Goal: Task Accomplishment & Management: Manage account settings

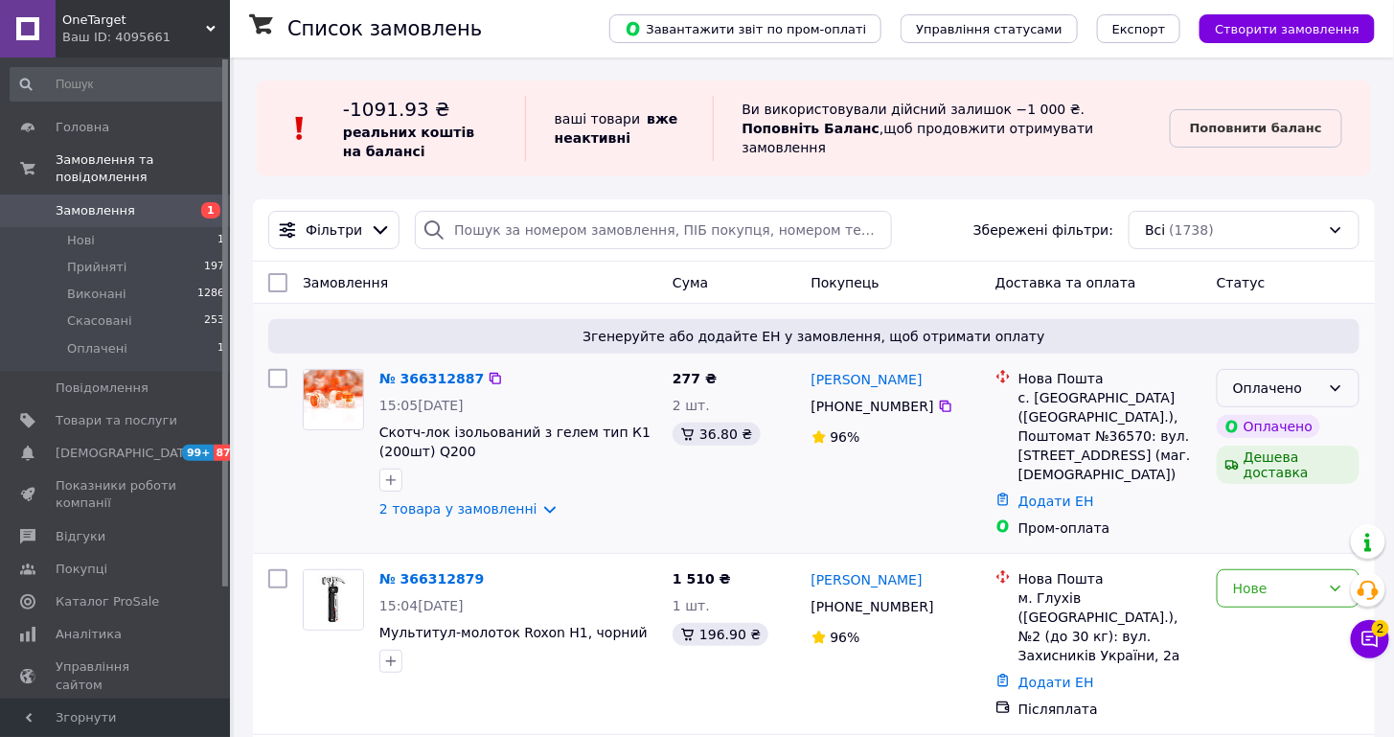
drag, startPoint x: 1304, startPoint y: 388, endPoint x: 1307, endPoint y: 399, distance: 10.9
click at [1304, 387] on div "Оплачено" at bounding box center [1276, 388] width 87 height 21
click at [1308, 416] on li "Прийнято" at bounding box center [1288, 427] width 141 height 34
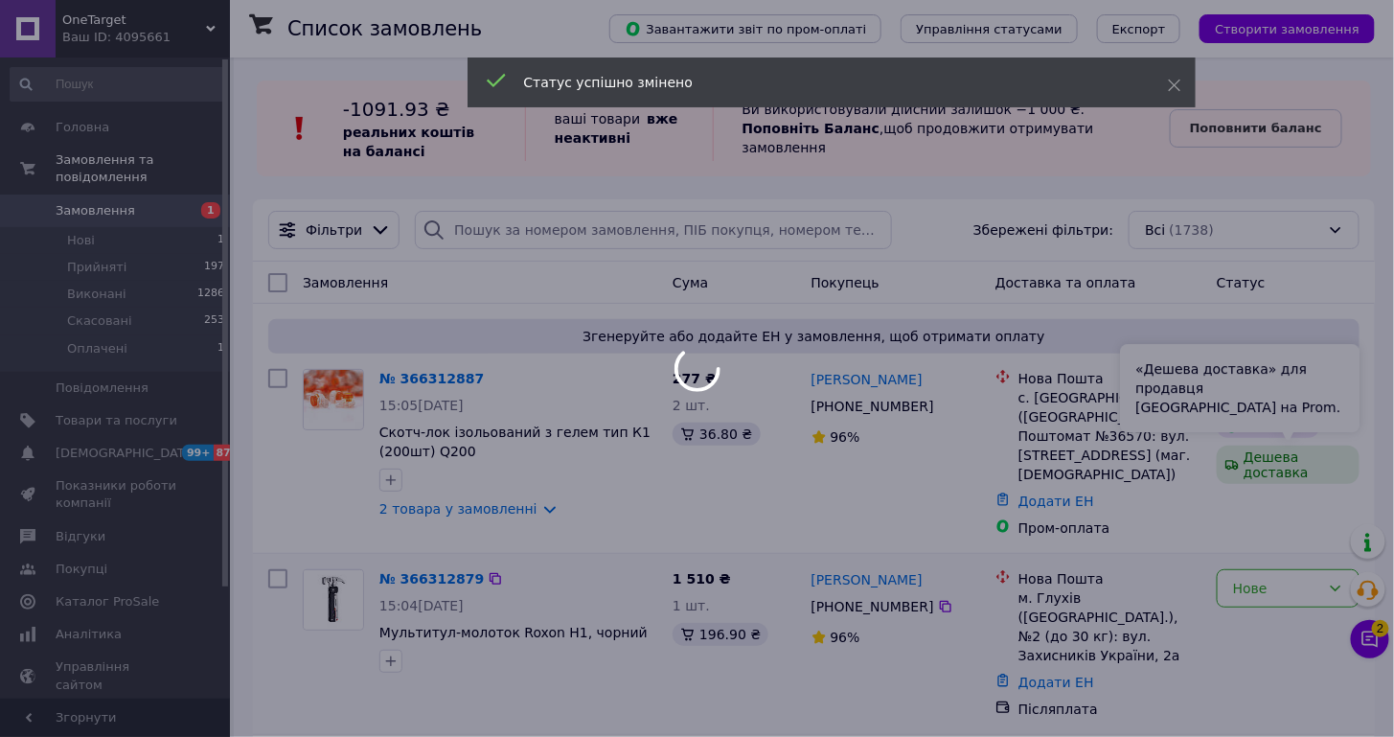
scroll to position [168, 0]
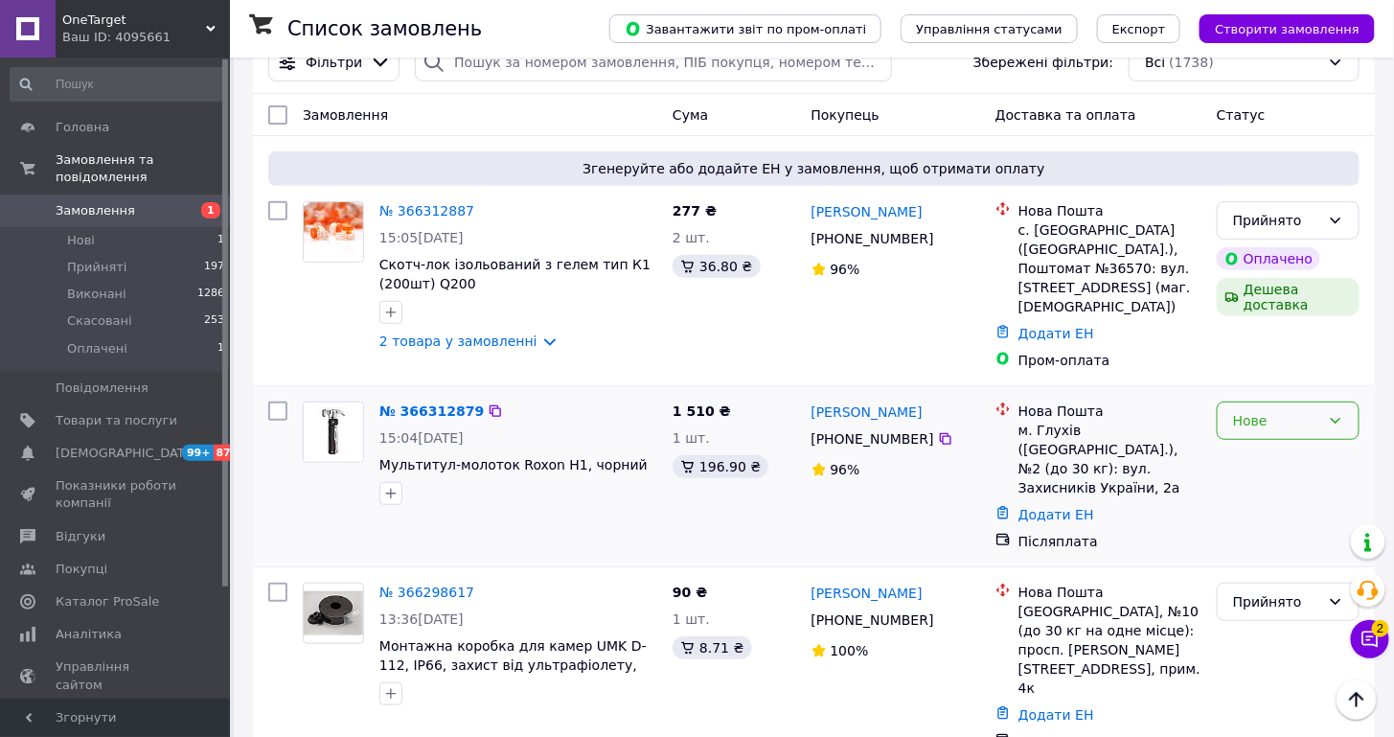
click at [1249, 410] on div "Нове" at bounding box center [1276, 420] width 87 height 21
click at [1258, 429] on li "Прийнято" at bounding box center [1288, 440] width 141 height 34
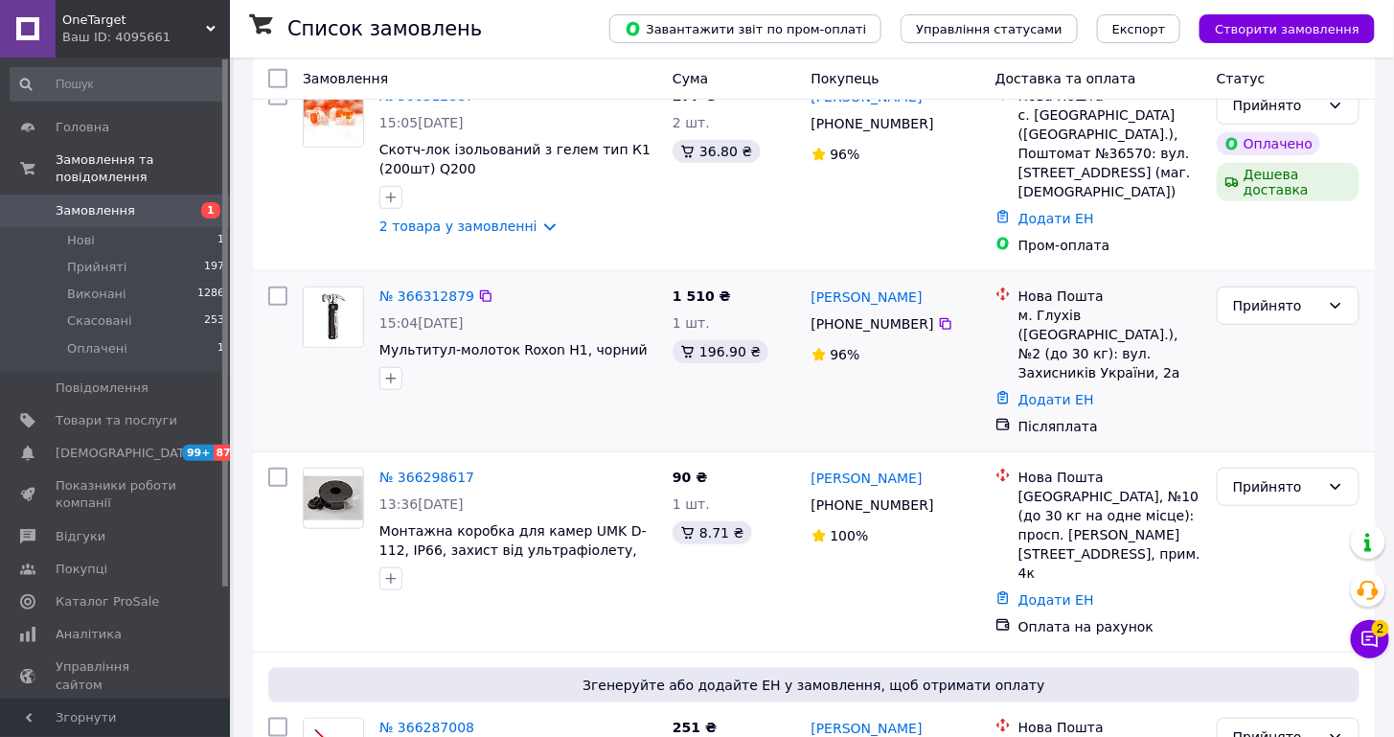
scroll to position [0, 0]
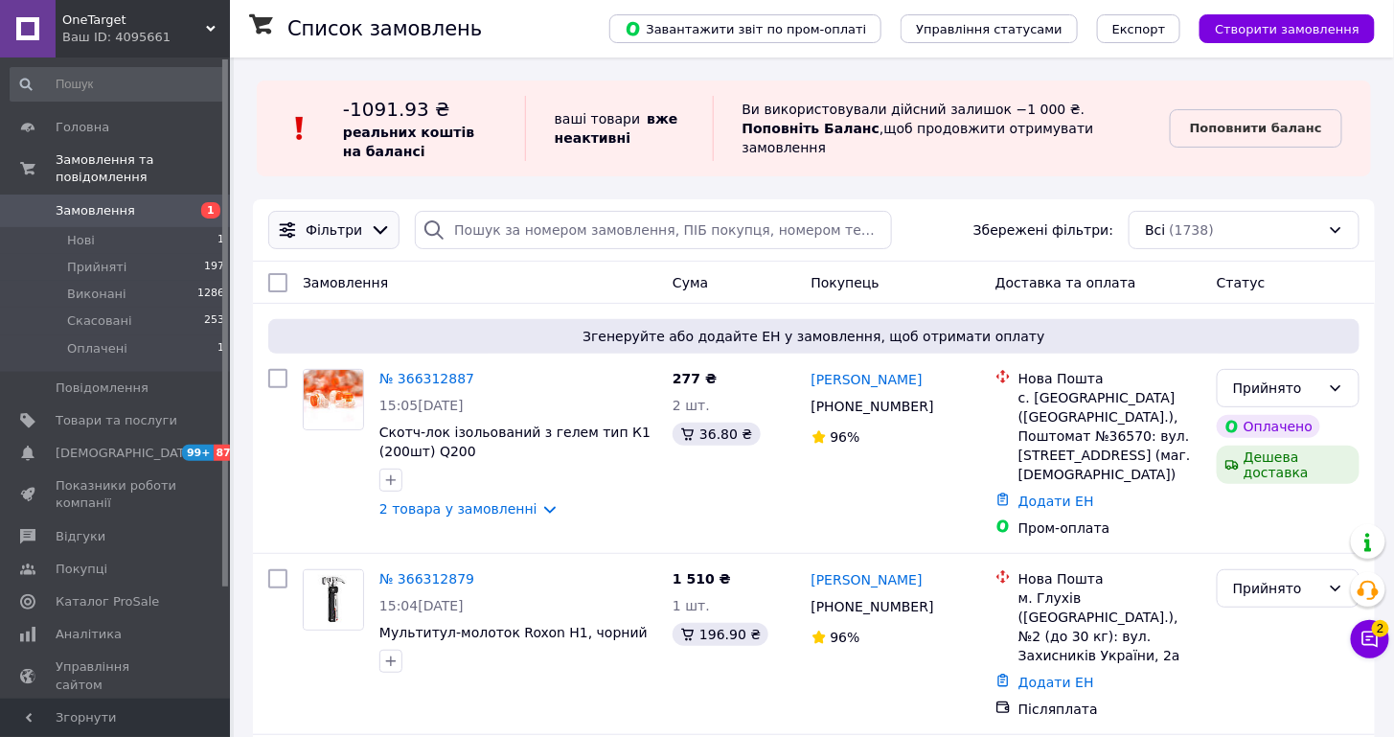
drag, startPoint x: 348, startPoint y: 215, endPoint x: 376, endPoint y: 234, distance: 33.8
click at [348, 215] on div "Фільтри" at bounding box center [333, 230] width 131 height 38
click at [374, 231] on icon at bounding box center [380, 229] width 21 height 21
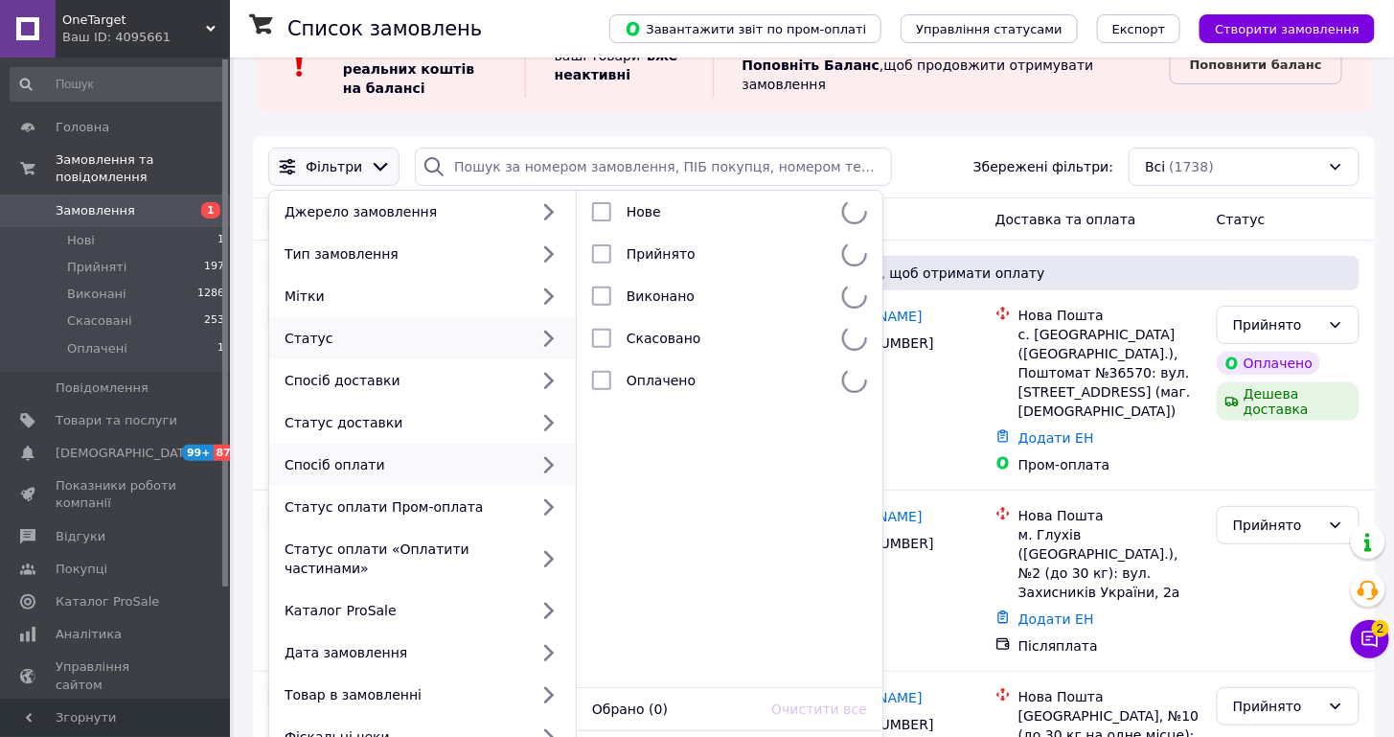
scroll to position [179, 0]
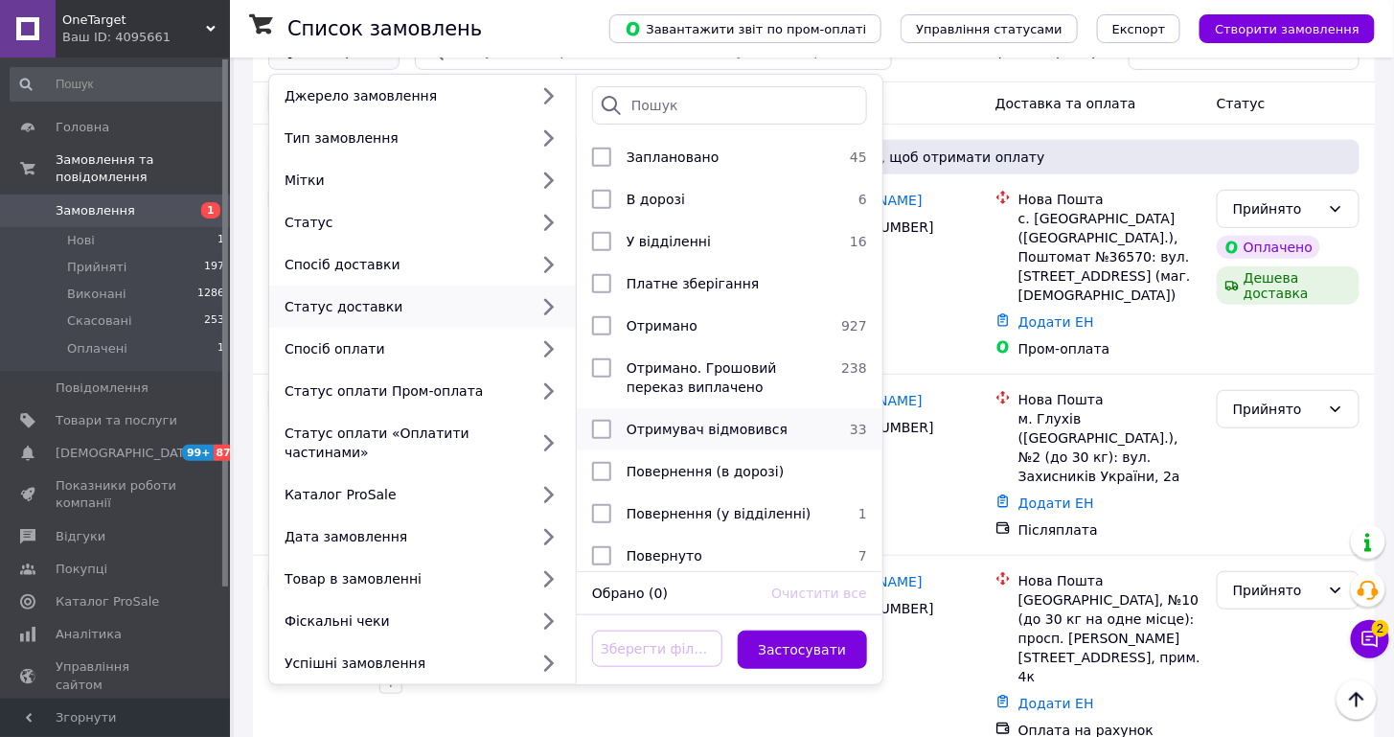
click at [599, 420] on input "checkbox" at bounding box center [601, 429] width 19 height 19
checkbox input "true"
click at [831, 655] on button "Застосувати" at bounding box center [803, 649] width 130 height 38
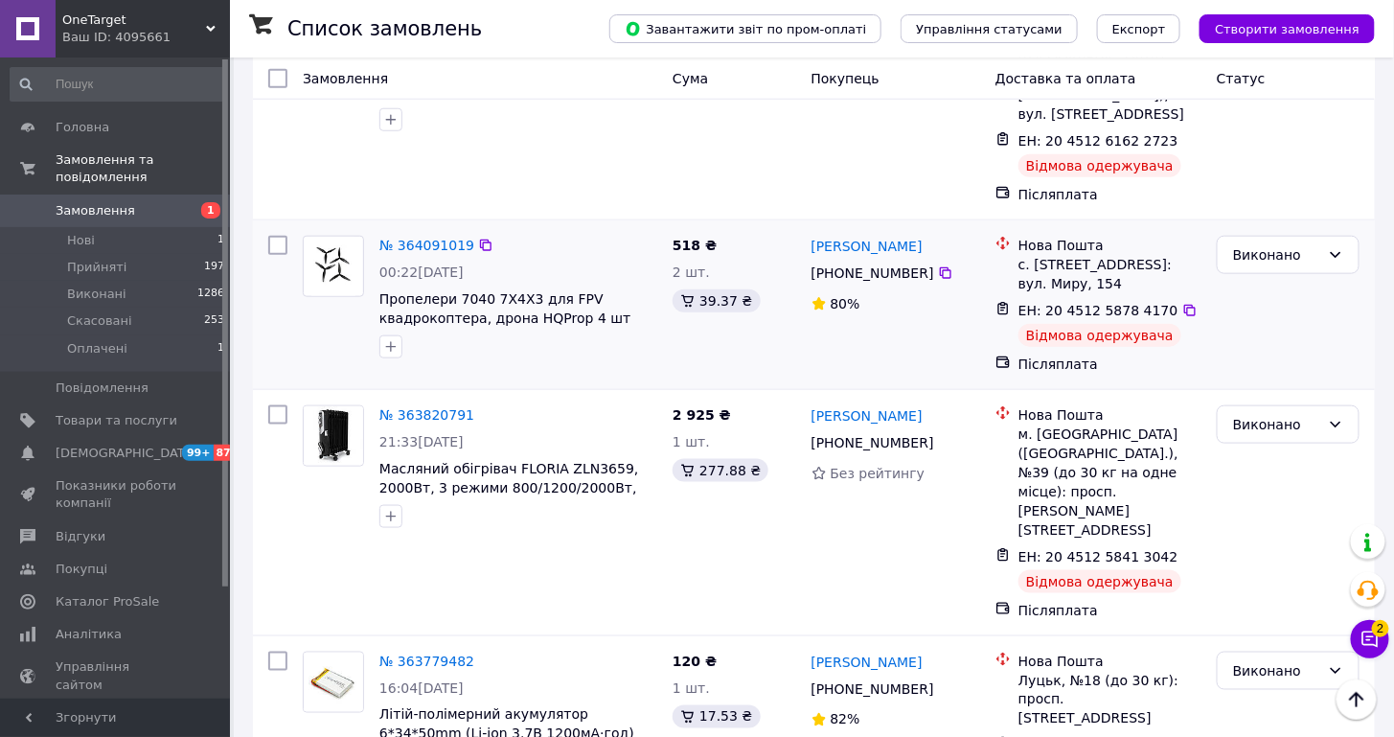
scroll to position [578, 0]
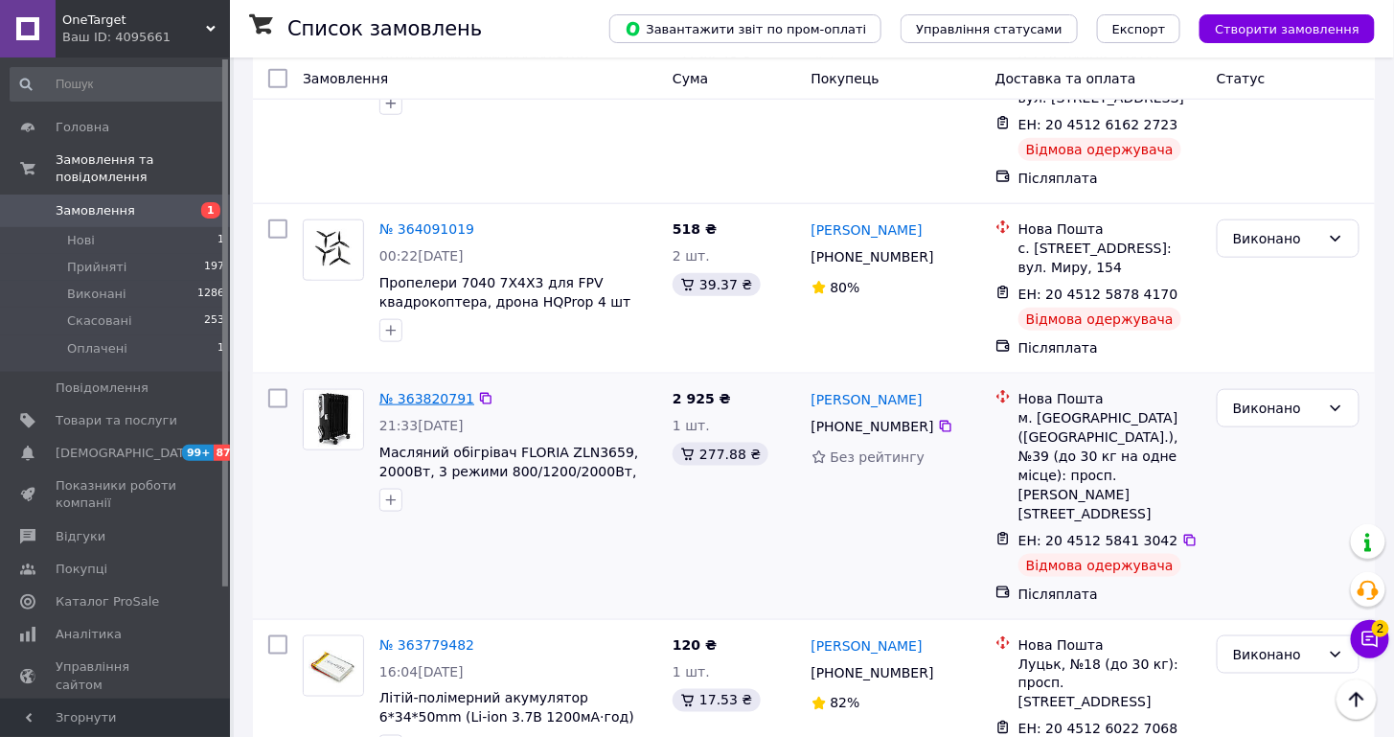
click at [420, 393] on link "№ 363820791" at bounding box center [426, 398] width 95 height 15
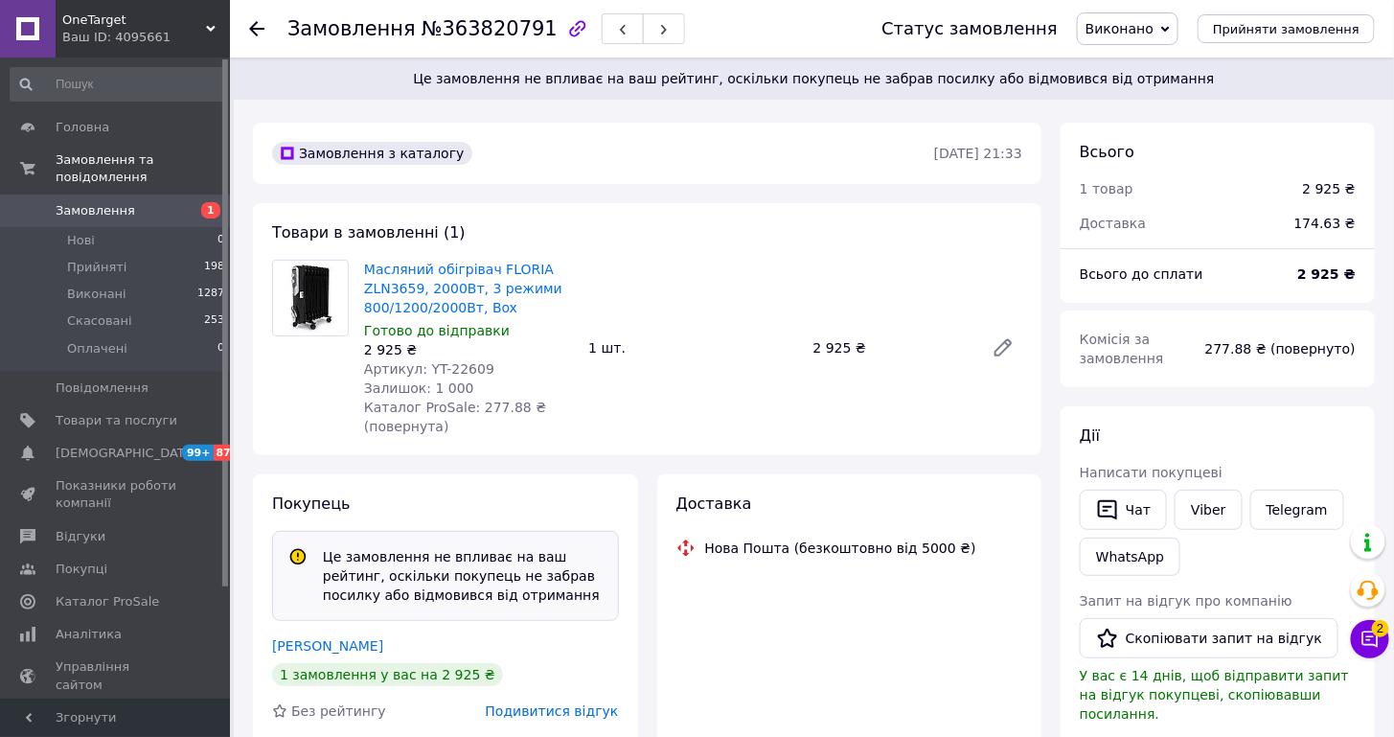
click at [469, 373] on span "Артикул: YT-22609" at bounding box center [429, 368] width 130 height 15
copy span "22609"
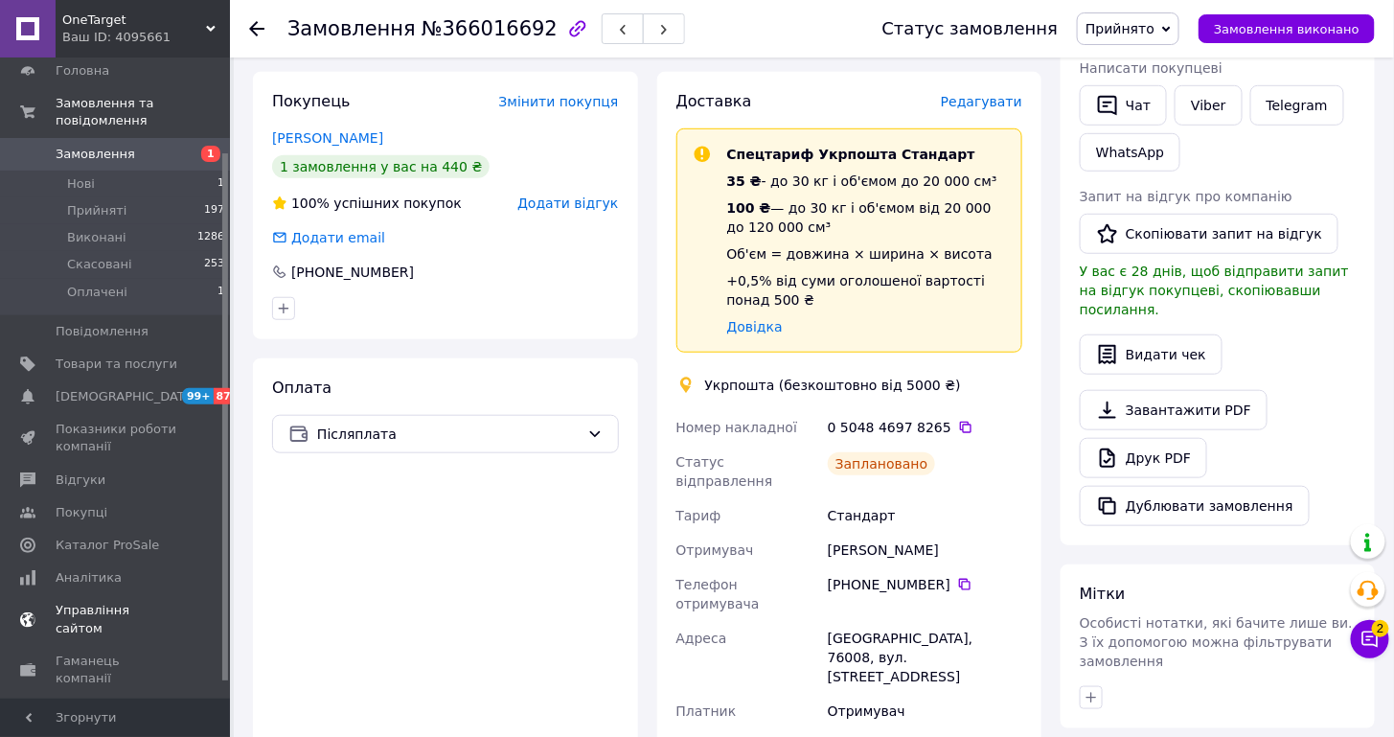
scroll to position [133, 0]
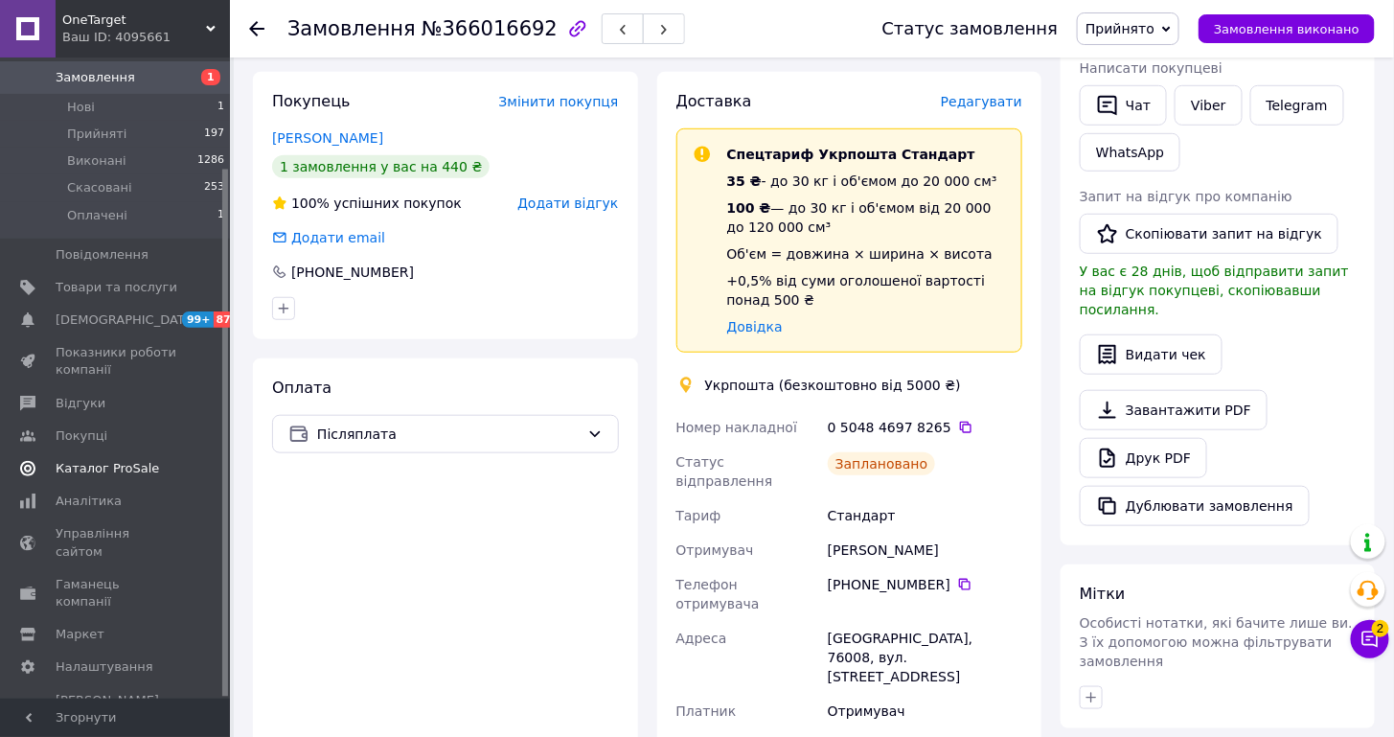
click at [135, 477] on link "Каталог ProSale" at bounding box center [118, 468] width 236 height 33
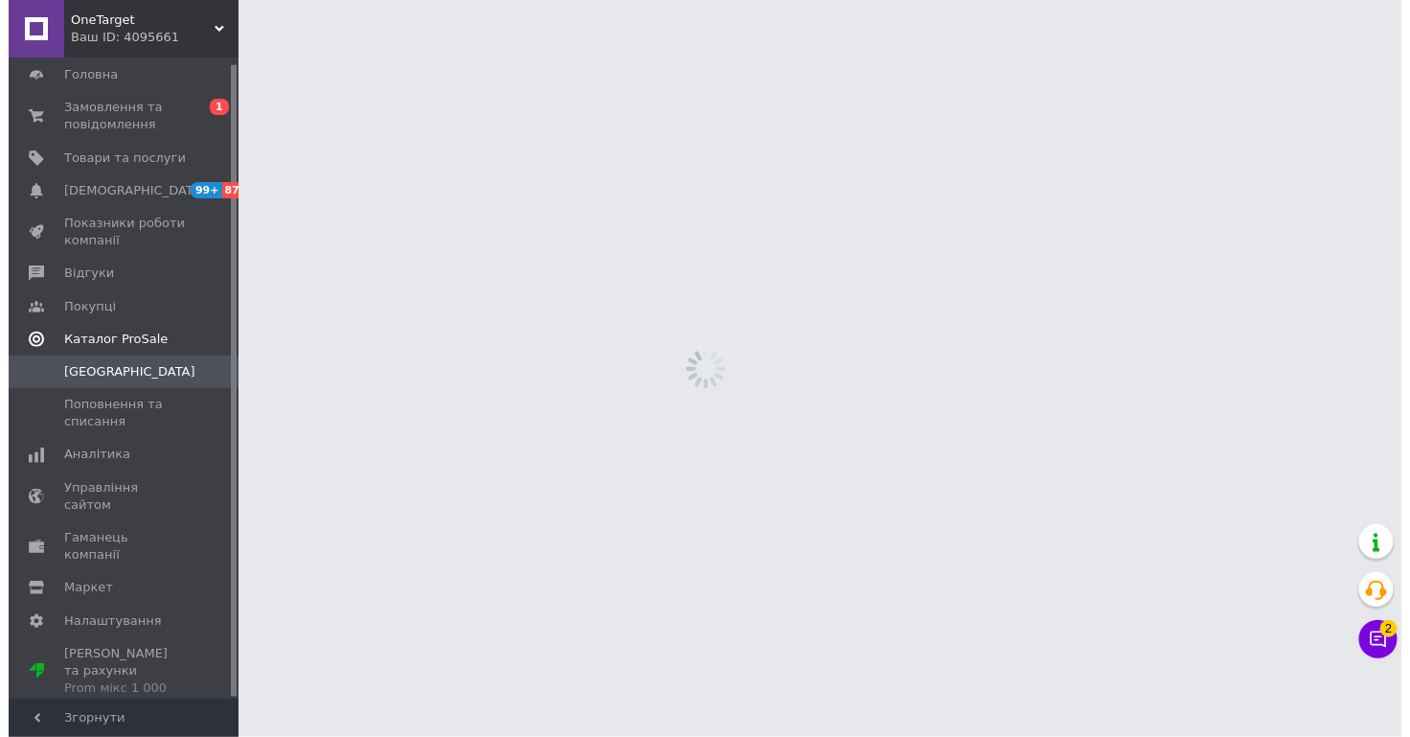
scroll to position [6, 0]
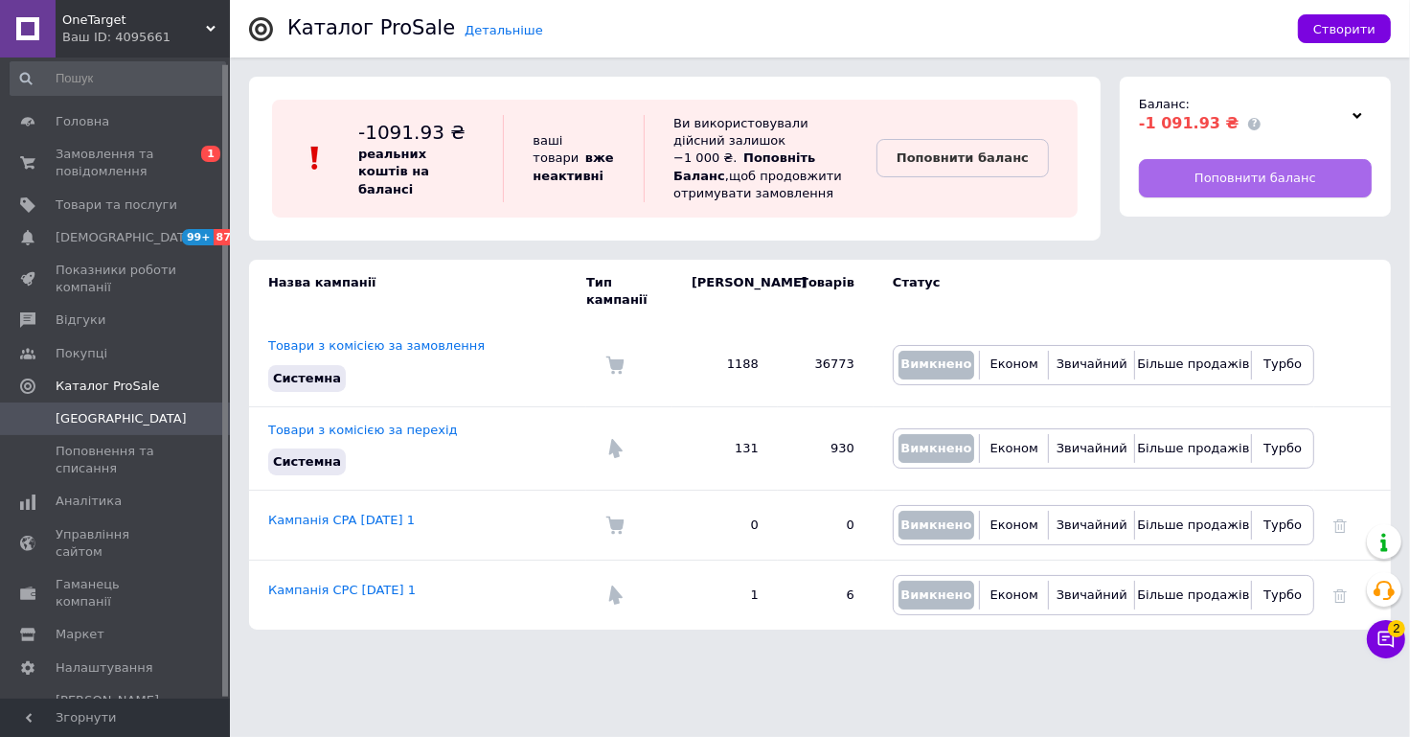
click at [1247, 172] on span "Поповнити баланс" at bounding box center [1256, 178] width 122 height 17
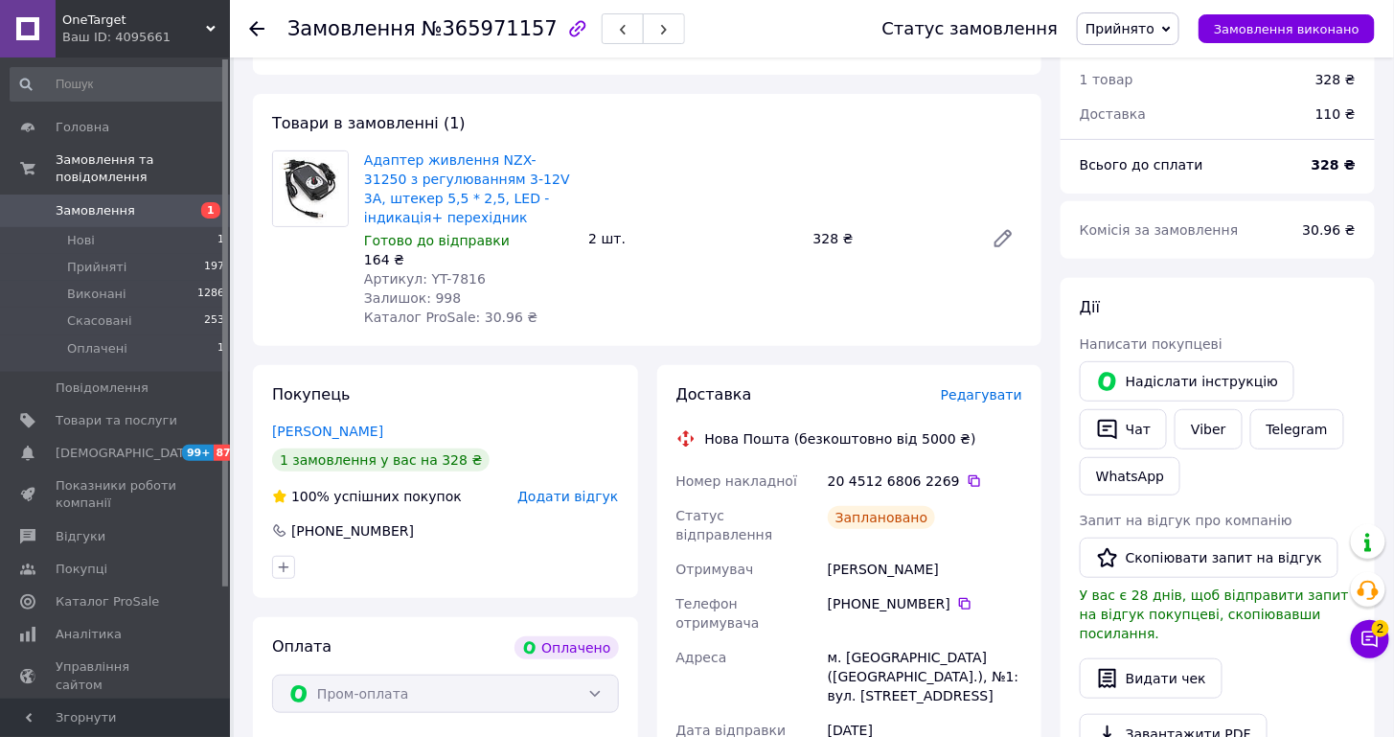
scroll to position [221, 0]
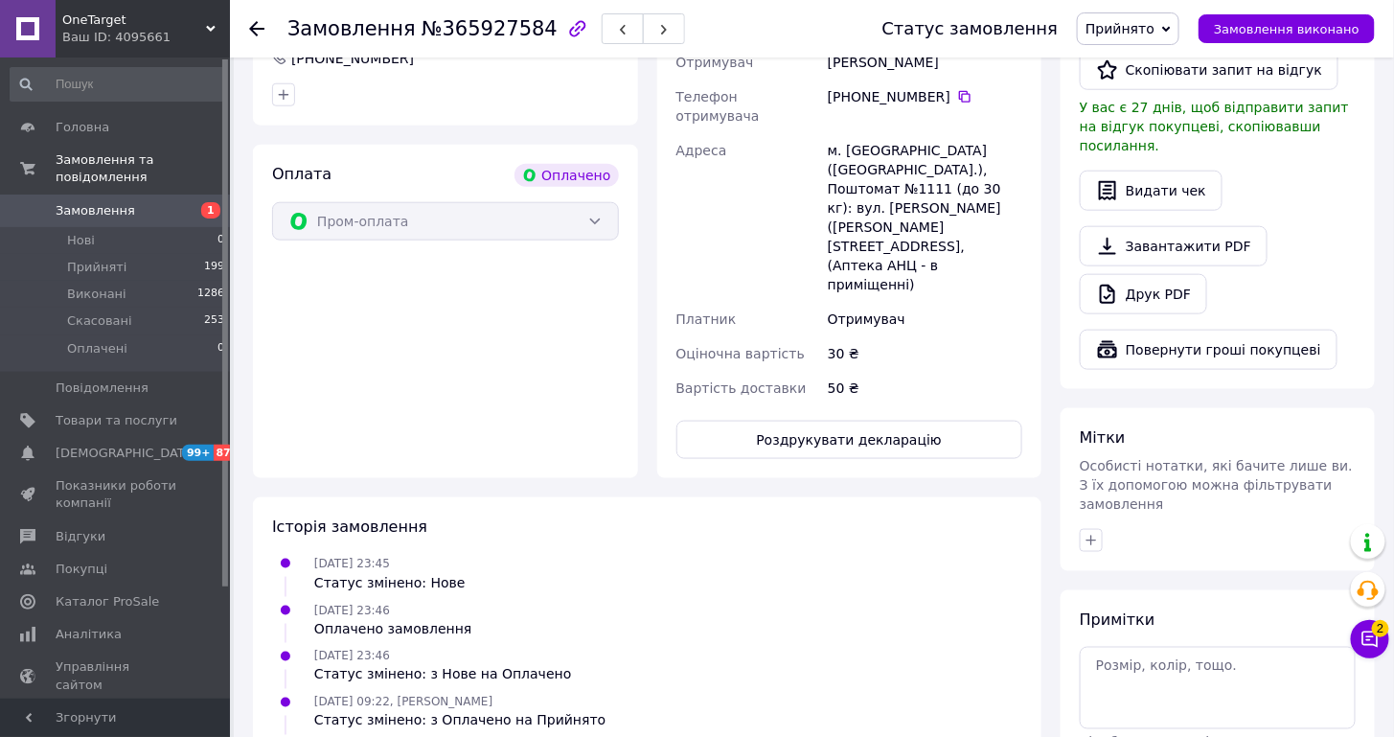
scroll to position [683, 0]
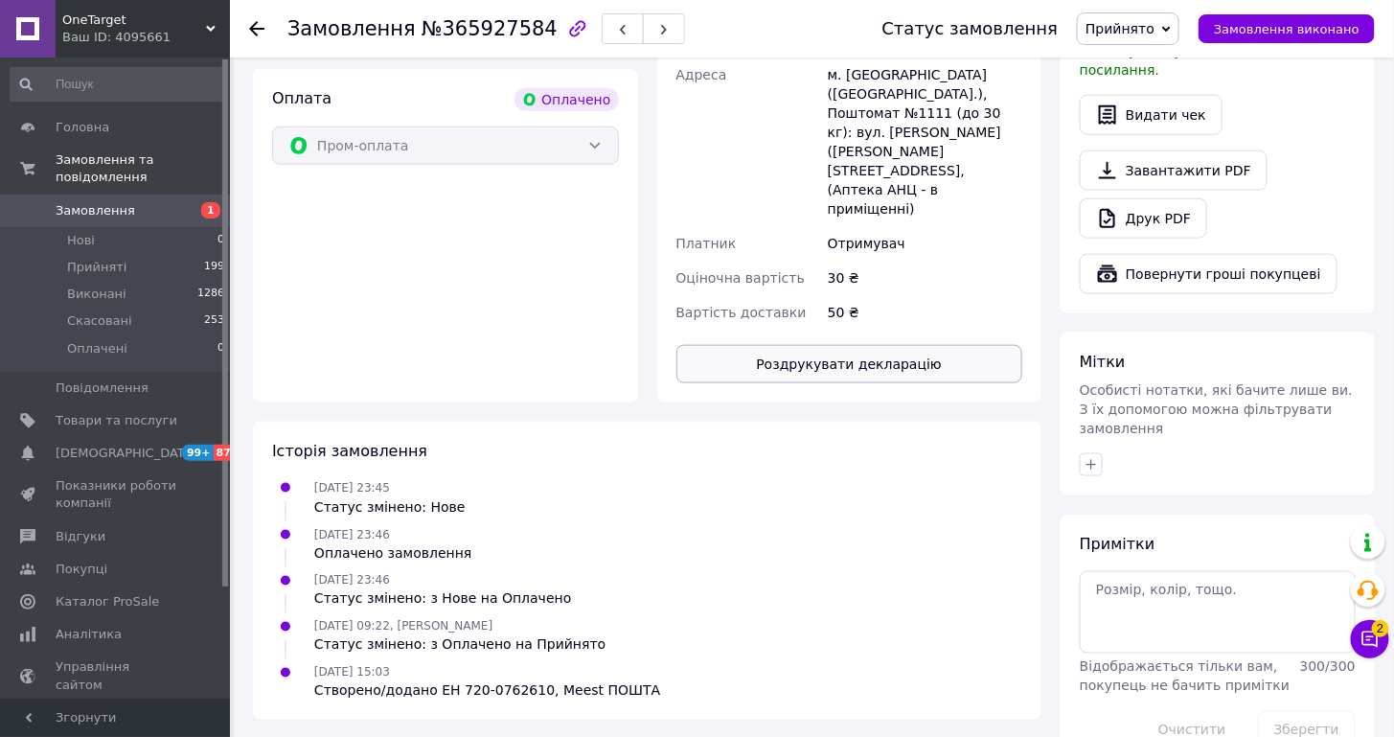
click at [885, 345] on button "Роздрукувати декларацію" at bounding box center [849, 364] width 347 height 38
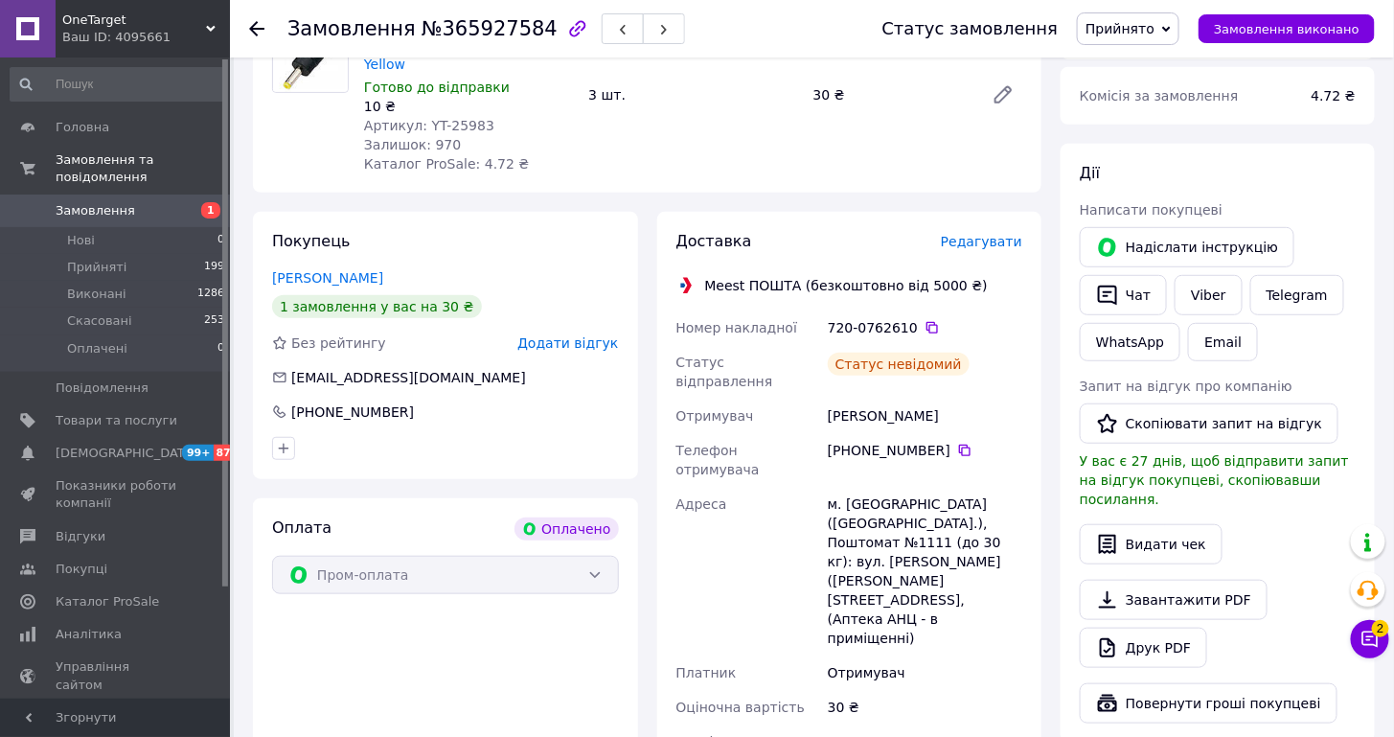
scroll to position [225, 0]
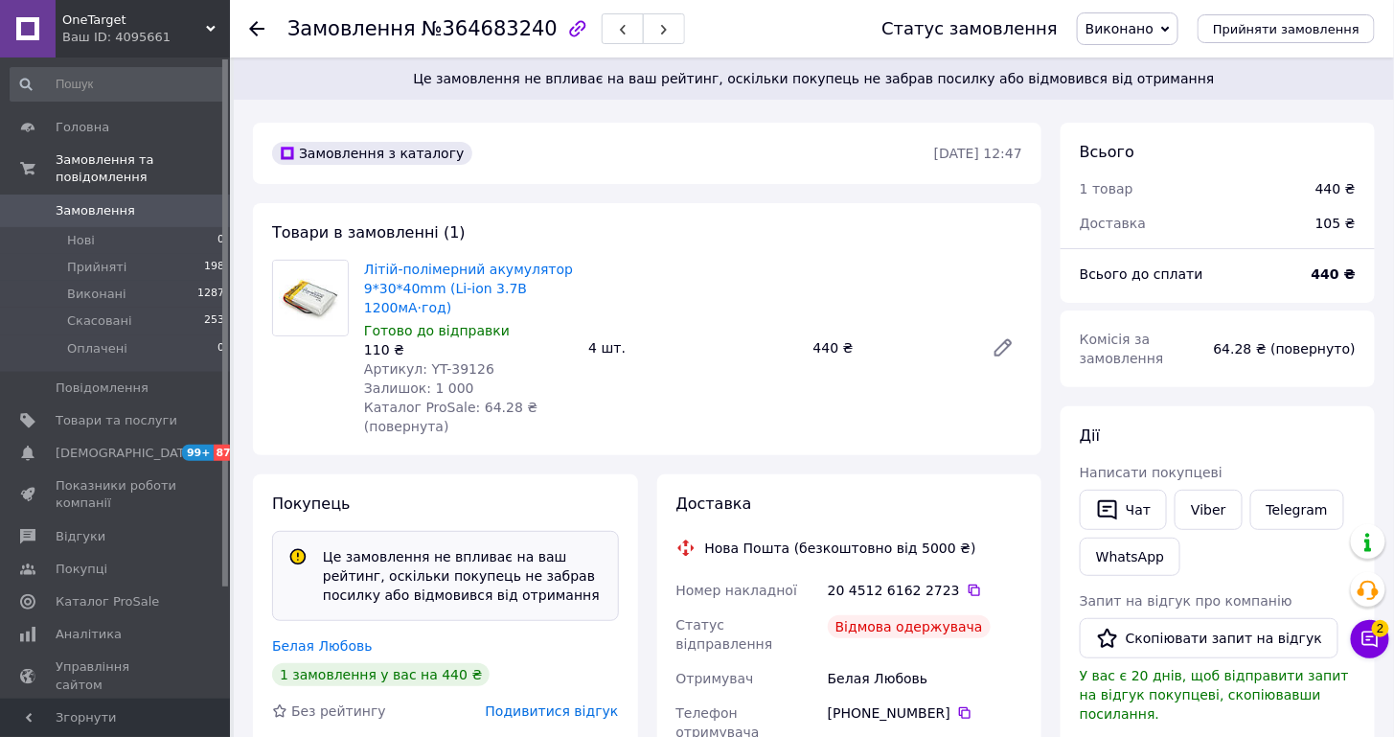
click at [464, 368] on span "Артикул: YT-39126" at bounding box center [429, 368] width 130 height 15
copy span "39126"
